Goal: Task Accomplishment & Management: Manage account settings

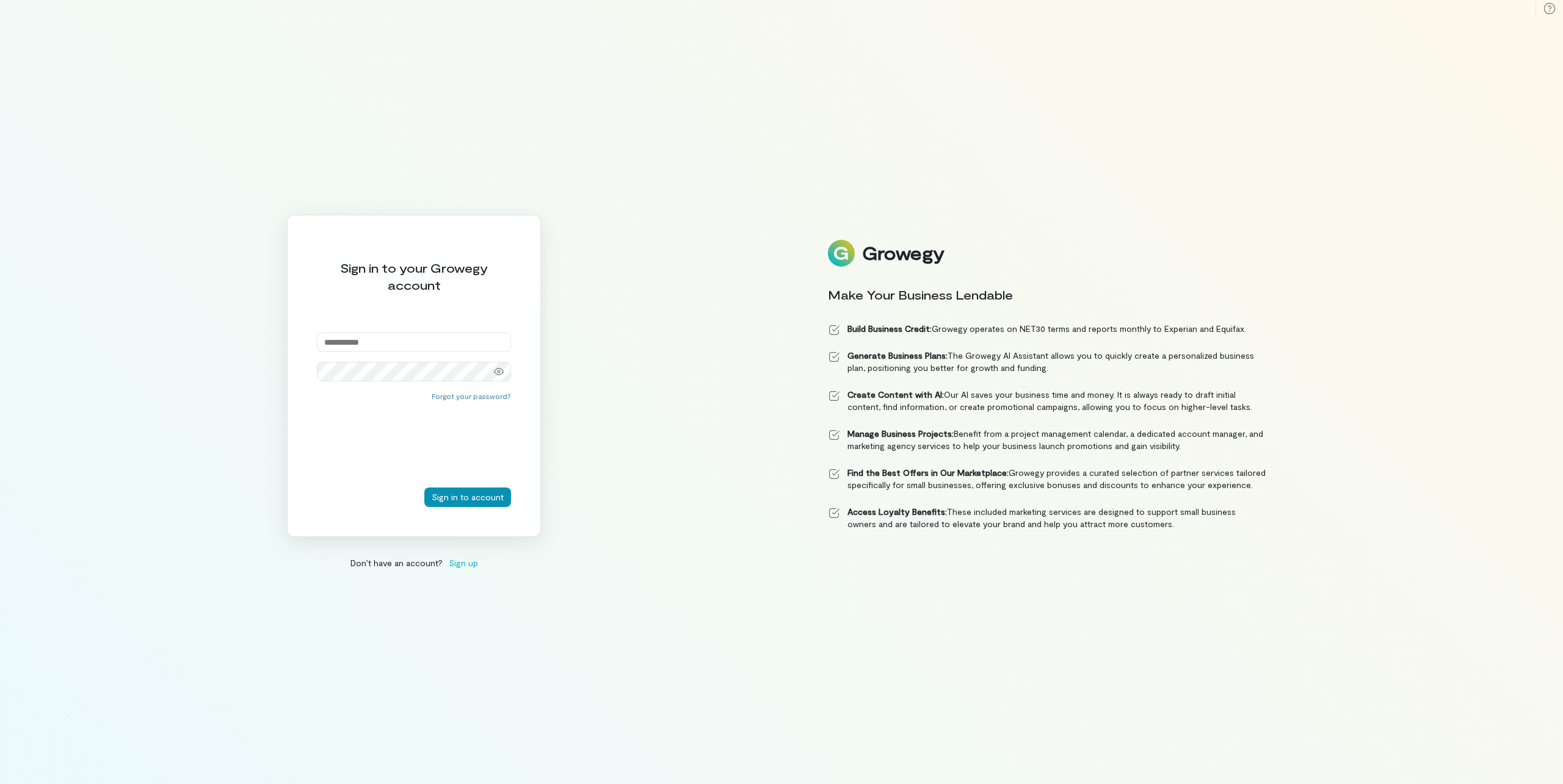
type input "**********"
click at [469, 494] on button "Sign in to account" at bounding box center [468, 497] width 86 height 20
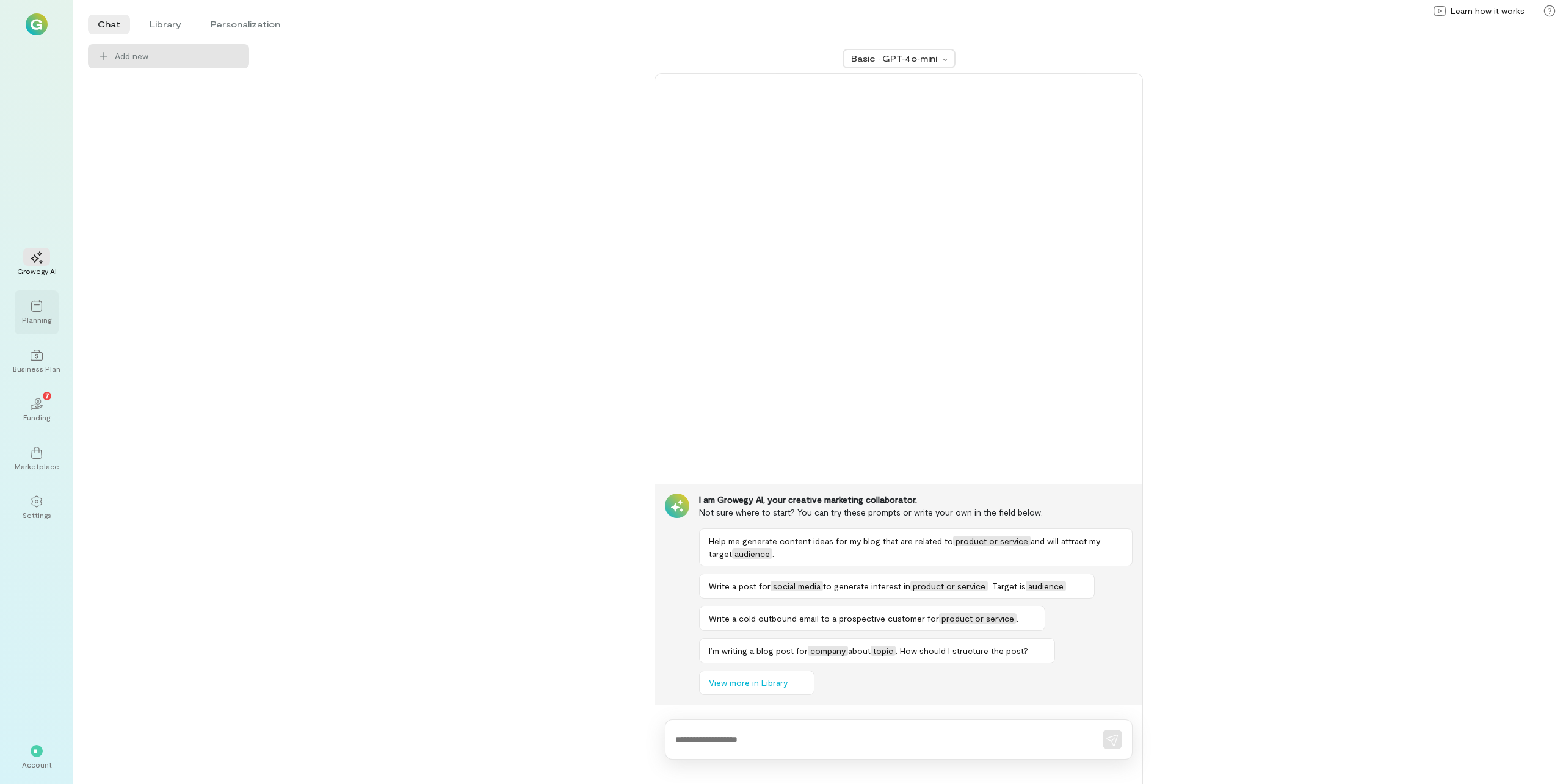
click at [40, 320] on div "Planning" at bounding box center [36, 319] width 30 height 10
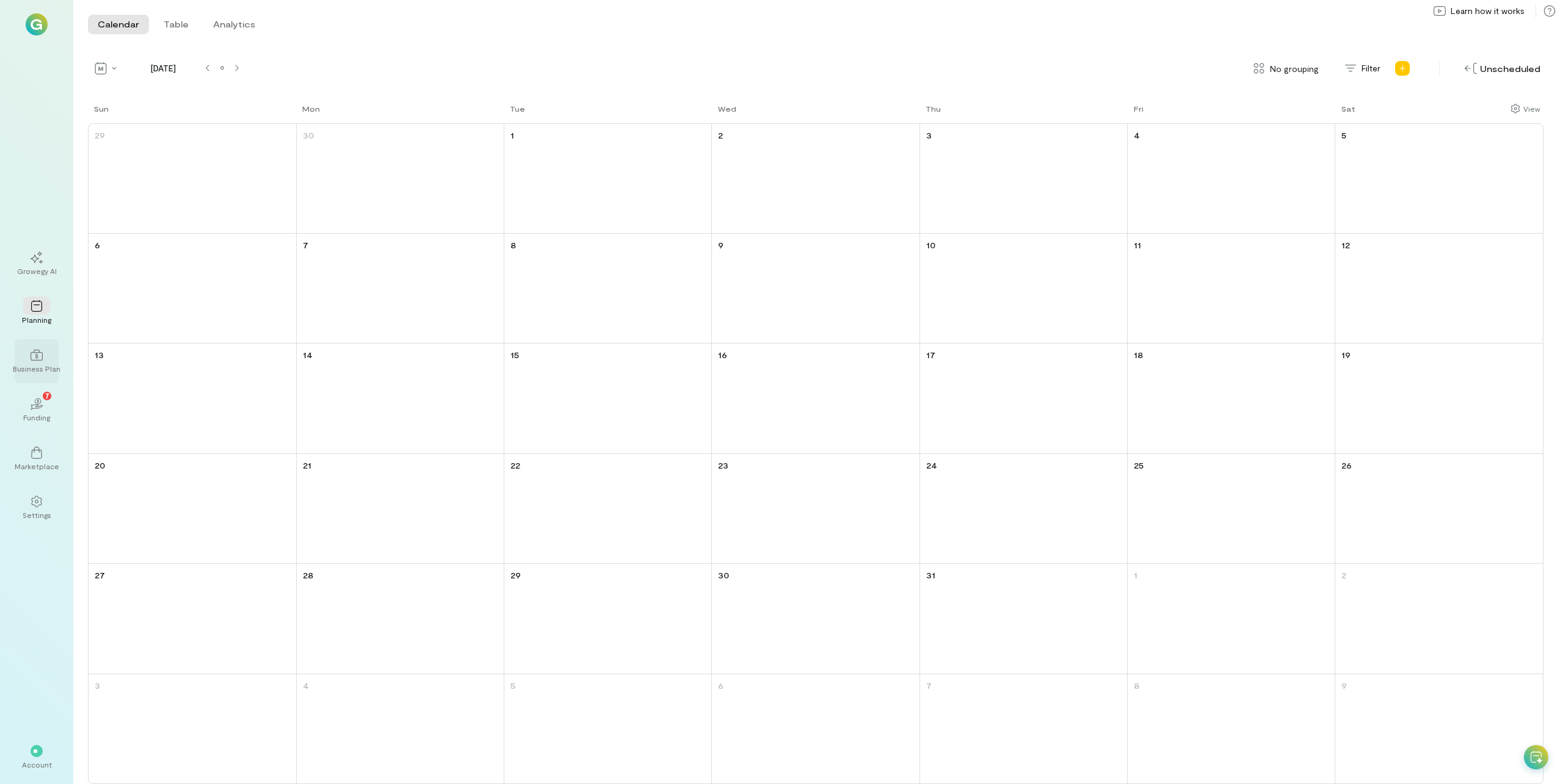
click at [40, 354] on icon at bounding box center [37, 355] width 13 height 13
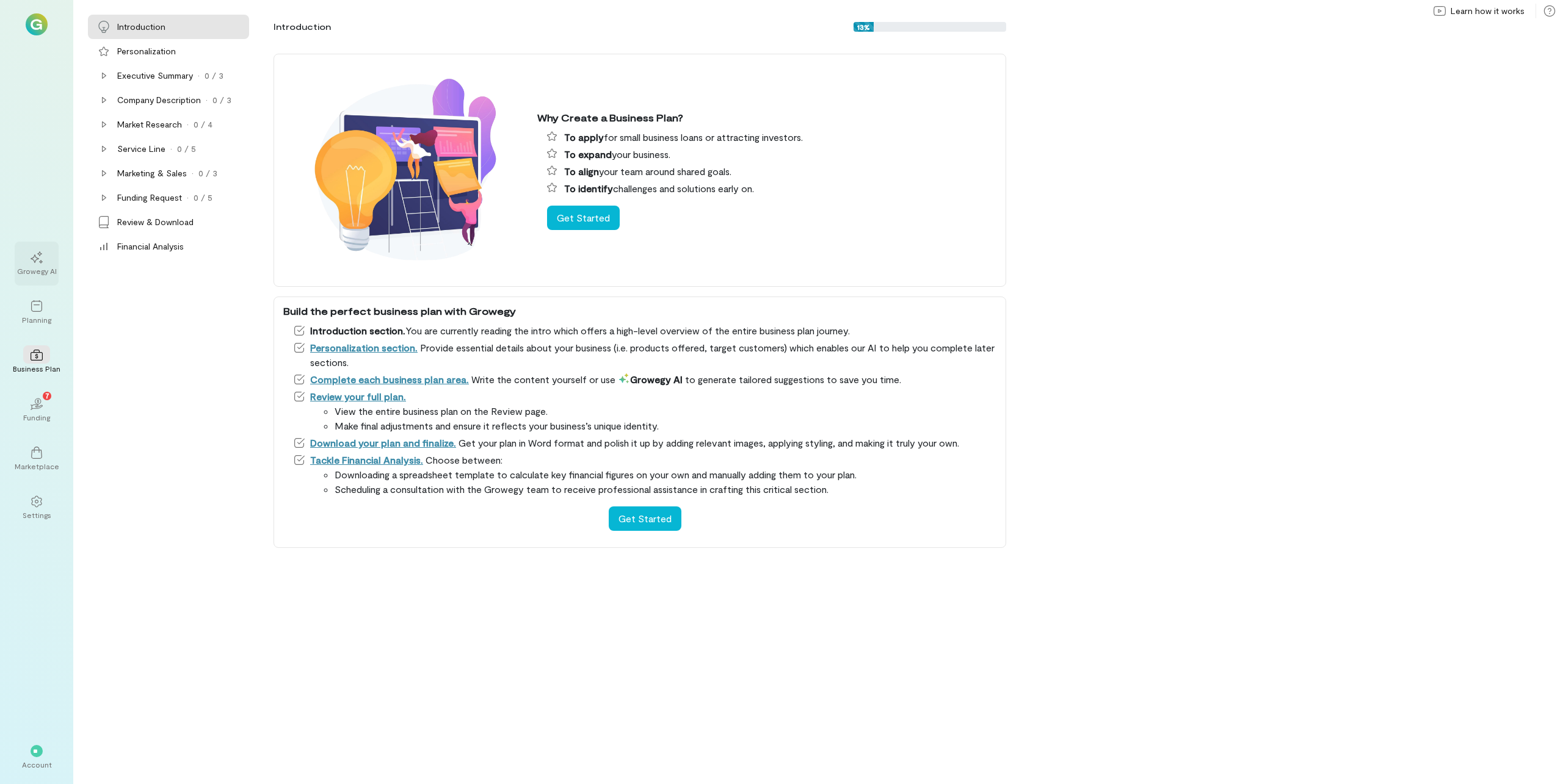
click at [40, 267] on div "Growegy AI" at bounding box center [37, 271] width 40 height 10
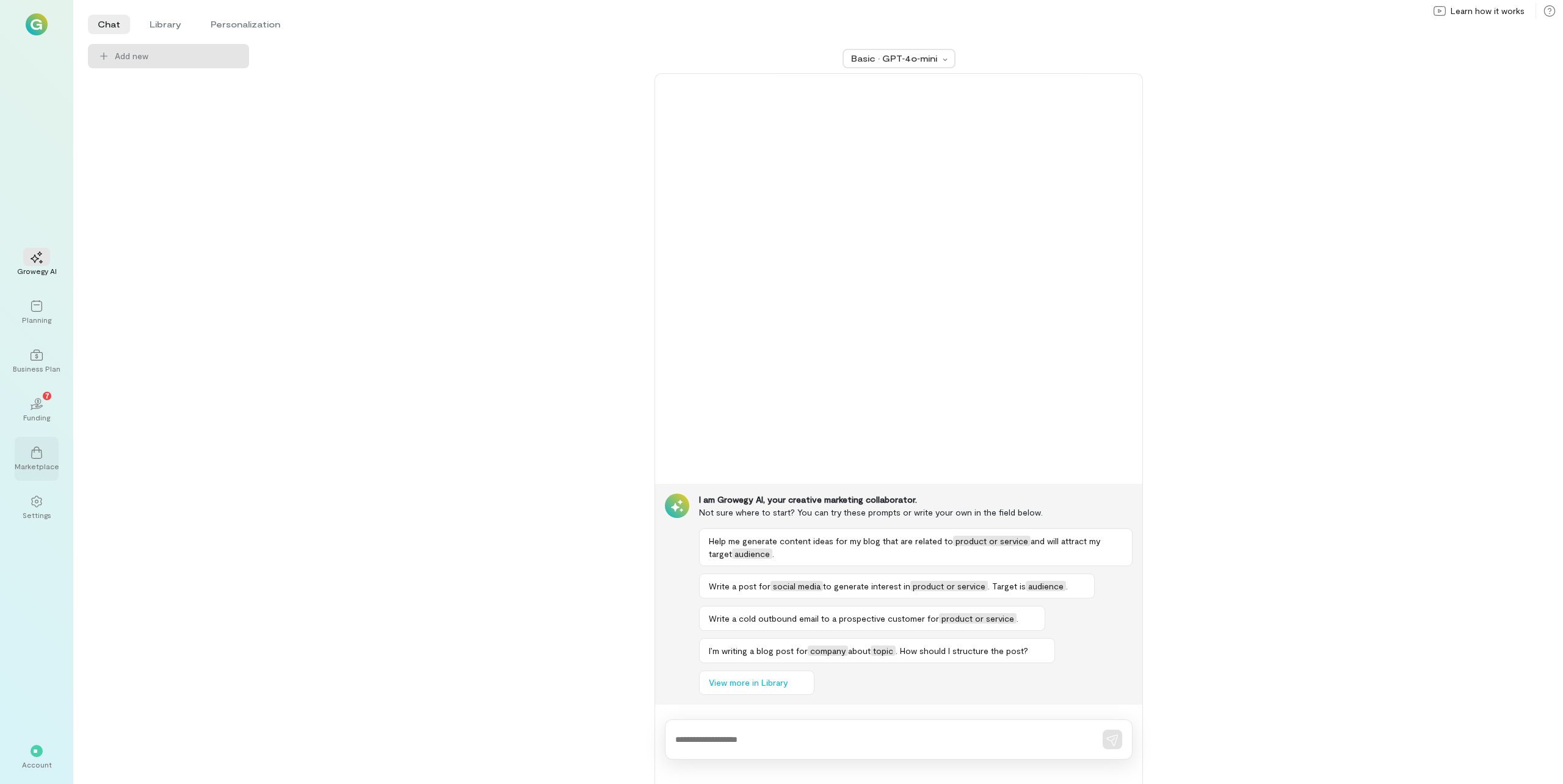
click at [31, 461] on div "Marketplace" at bounding box center [37, 466] width 45 height 10
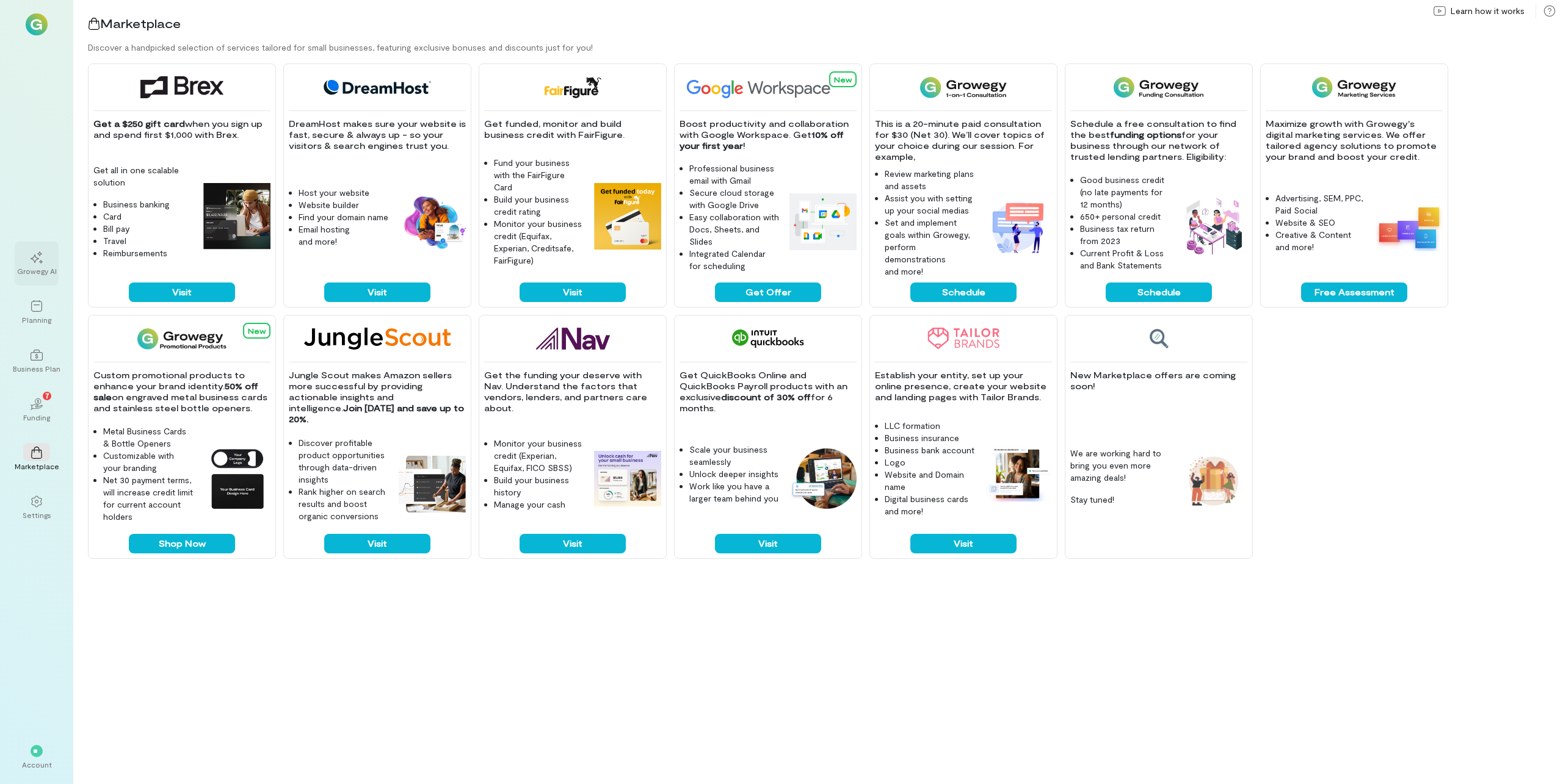
click at [35, 266] on div "Growegy AI" at bounding box center [37, 271] width 40 height 10
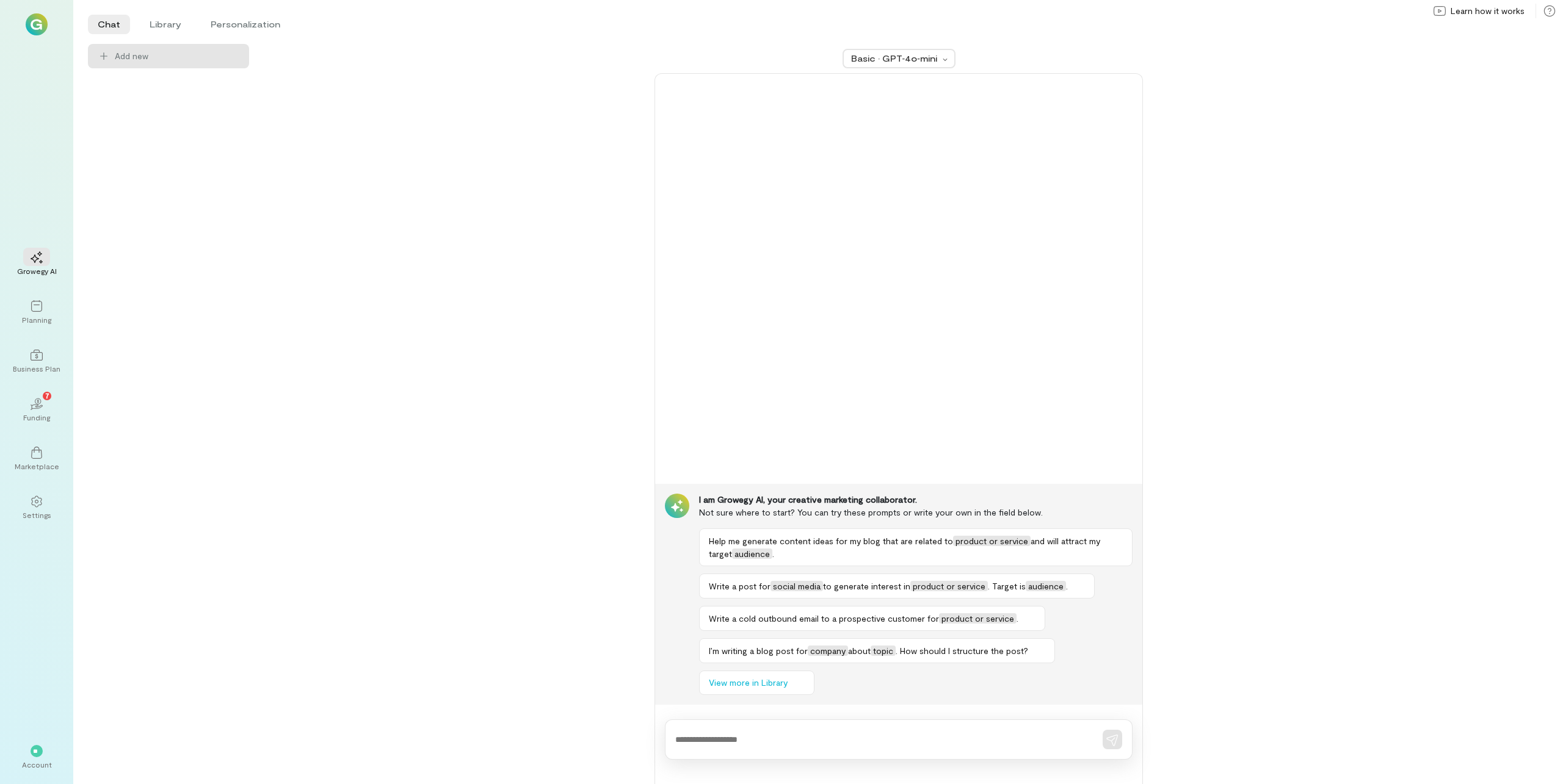
click at [35, 14] on img at bounding box center [37, 24] width 22 height 22
drag, startPoint x: 35, startPoint y: 18, endPoint x: 56, endPoint y: 22, distance: 21.4
click at [35, 20] on img at bounding box center [37, 24] width 22 height 22
click at [170, 25] on li "Library" at bounding box center [165, 24] width 51 height 20
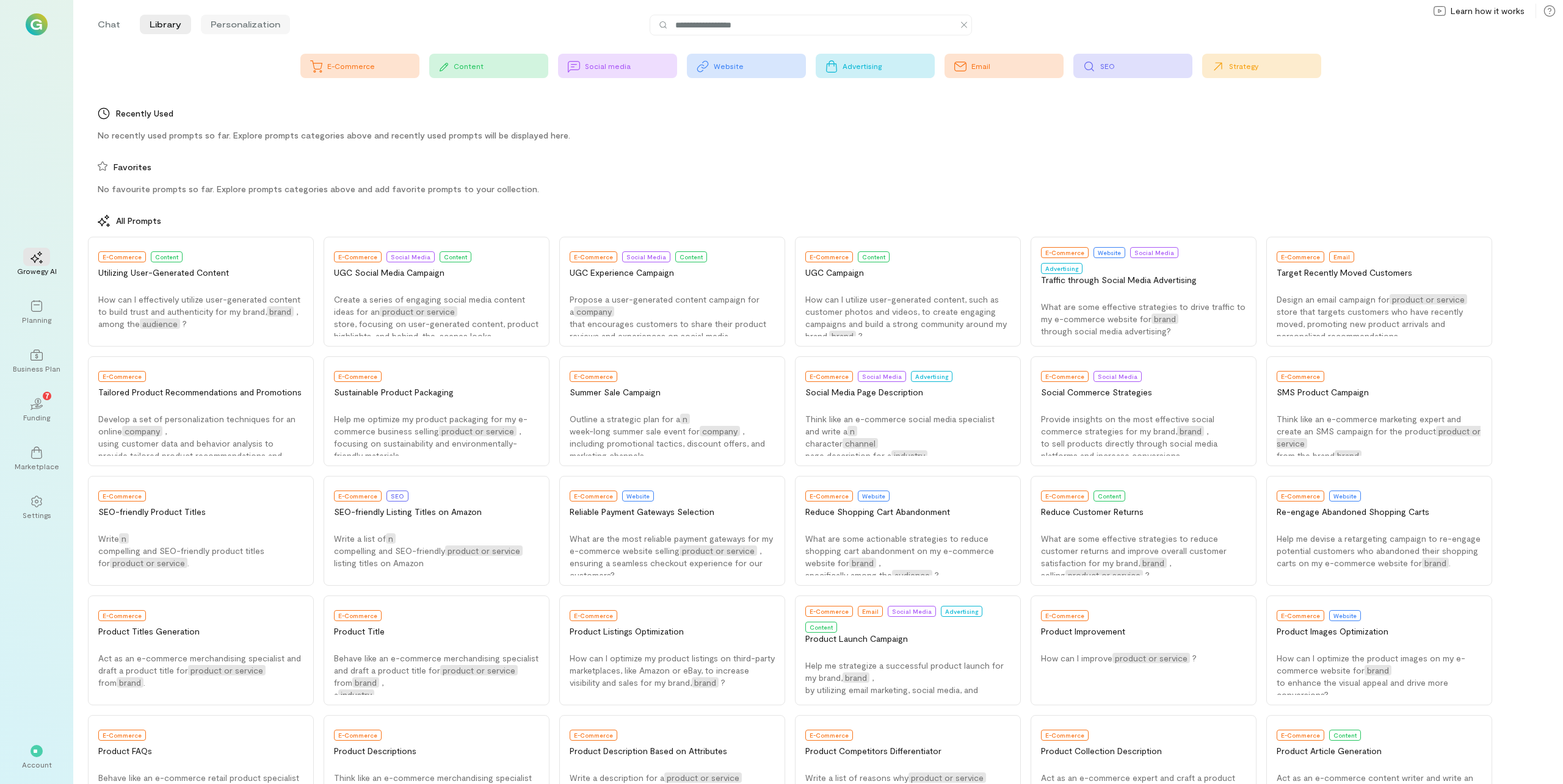
click at [260, 25] on li "Personalization" at bounding box center [245, 24] width 89 height 20
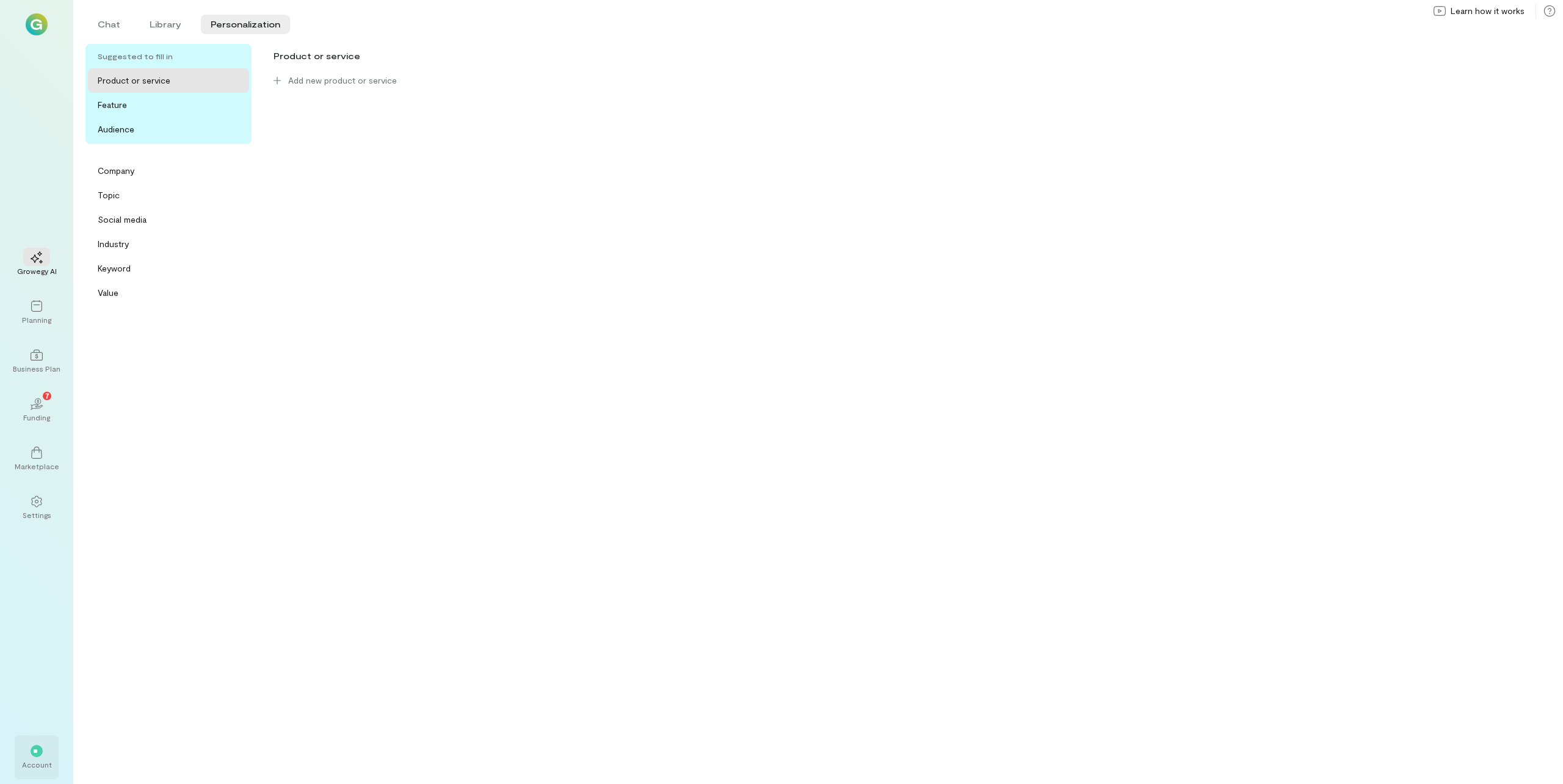
click at [48, 758] on div "**" at bounding box center [37, 751] width 27 height 18
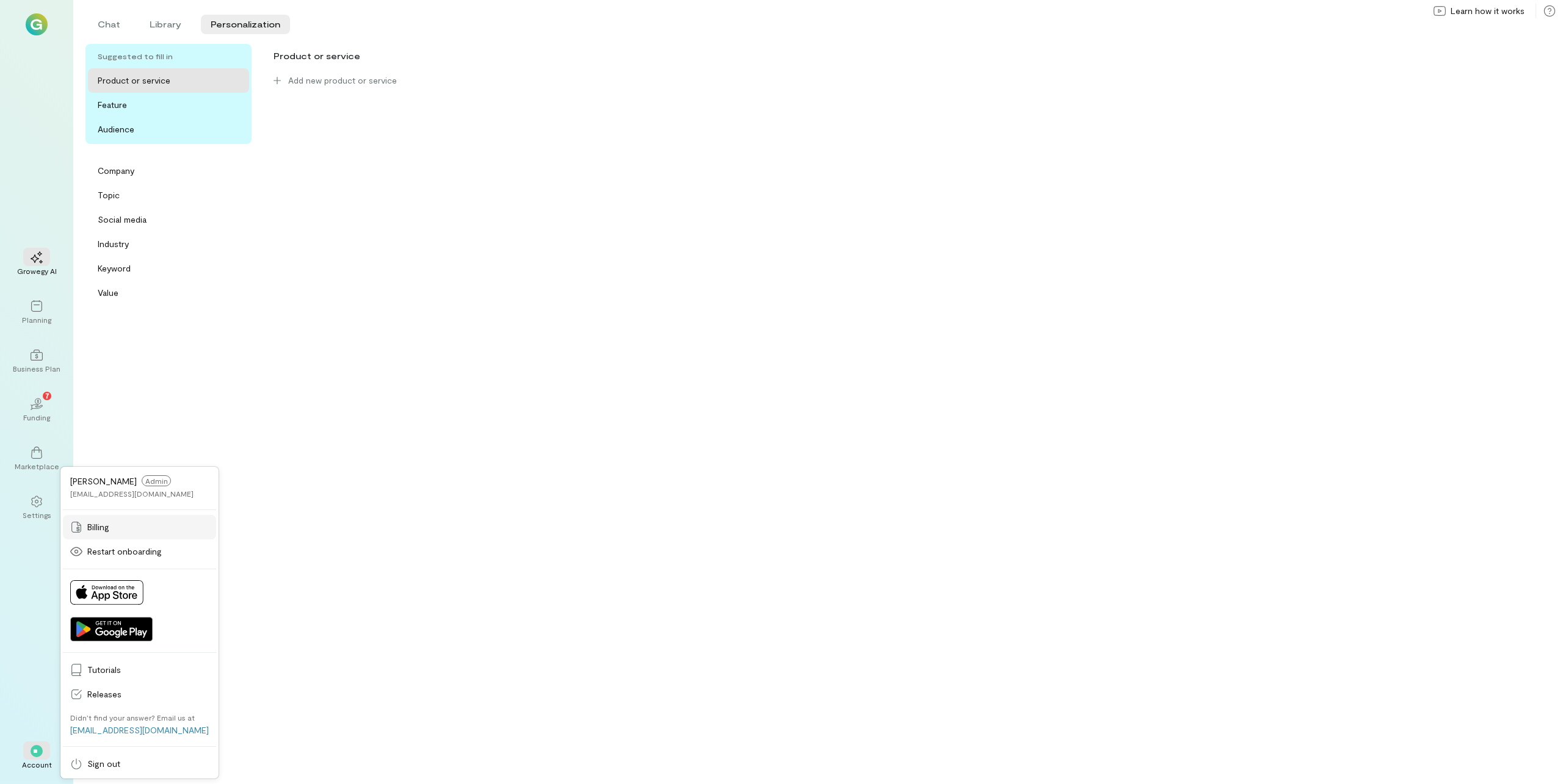
click at [127, 525] on span "Billing" at bounding box center [147, 528] width 121 height 13
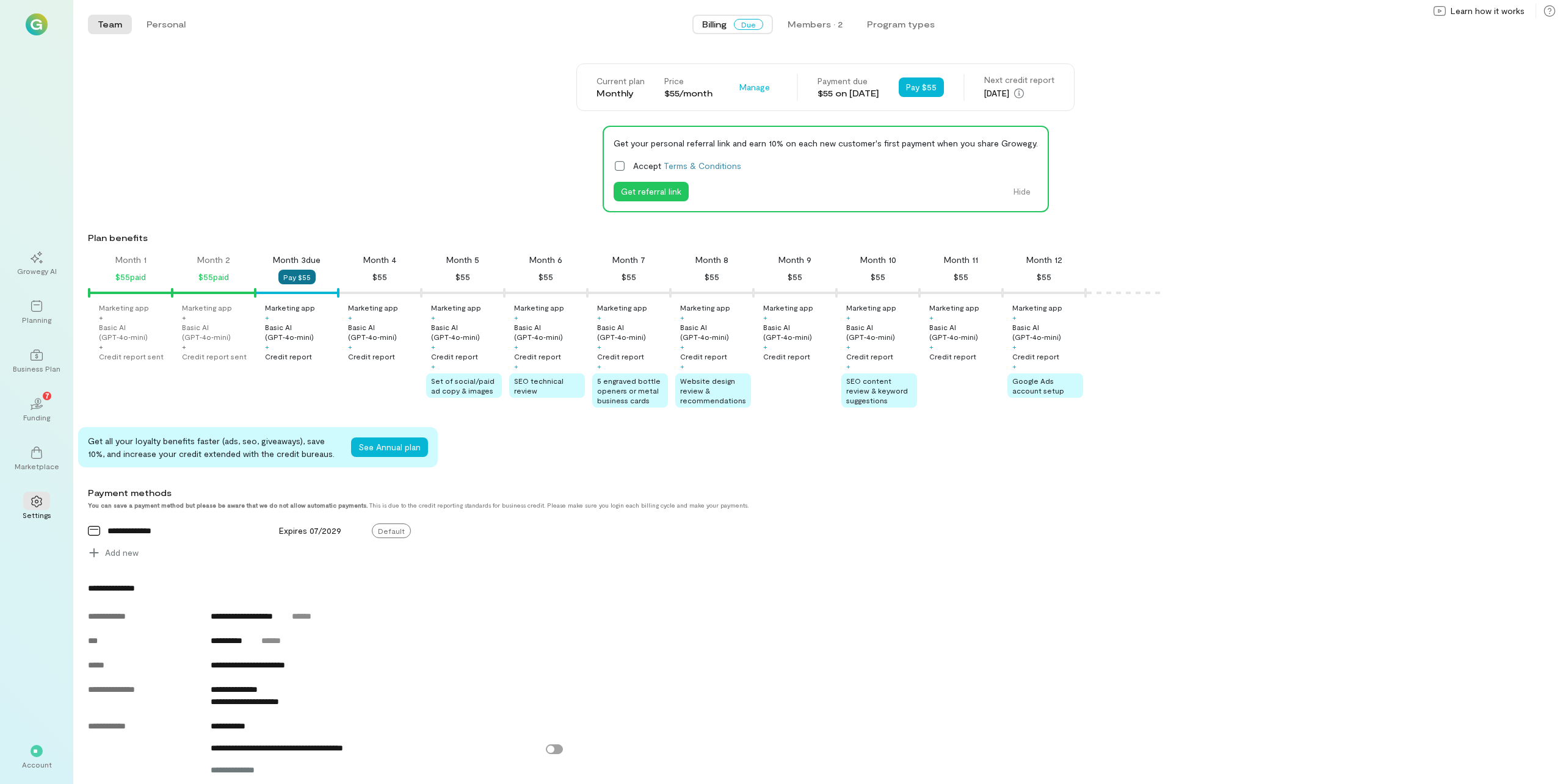
click at [299, 275] on button "Pay $55" at bounding box center [297, 277] width 37 height 14
click at [305, 278] on button "Pay $55" at bounding box center [297, 277] width 37 height 14
